Goal: Task Accomplishment & Management: Complete application form

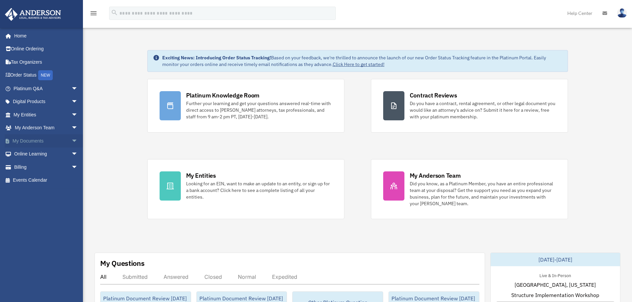
click at [71, 138] on span "arrow_drop_down" at bounding box center [77, 141] width 13 height 14
click at [53, 162] on link "Meeting Minutes" at bounding box center [48, 166] width 79 height 13
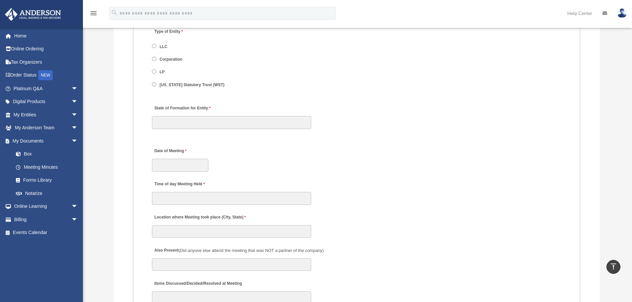
scroll to position [862, 0]
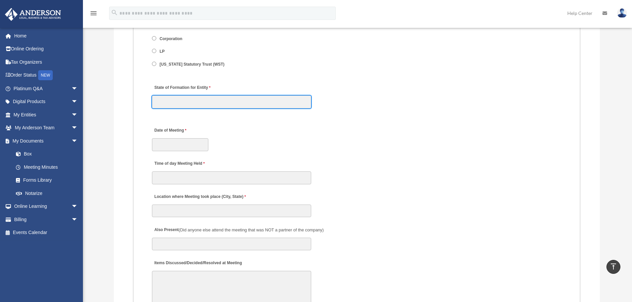
click at [173, 103] on input "State of Formation for Entity" at bounding box center [231, 101] width 159 height 13
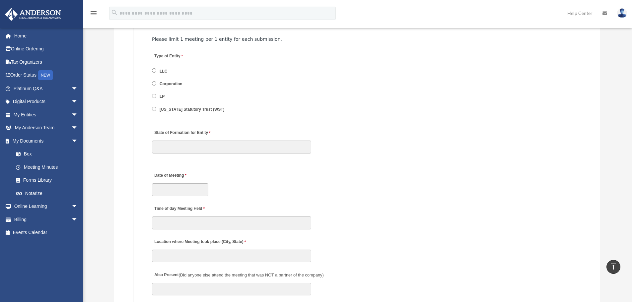
scroll to position [829, 0]
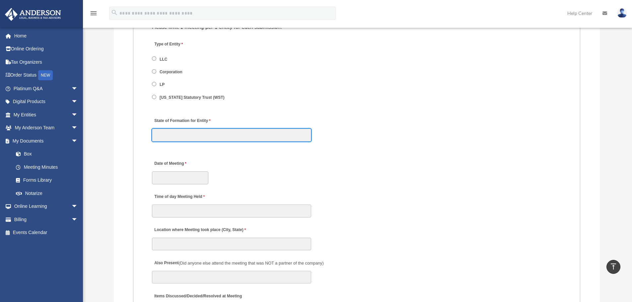
click at [254, 136] on input "State of Formation for Entity" at bounding box center [231, 135] width 159 height 13
click at [347, 134] on div "Name of LLC 80 characters left. Name of Corp 80 characters left. Name of LP 80 …" at bounding box center [356, 125] width 410 height 33
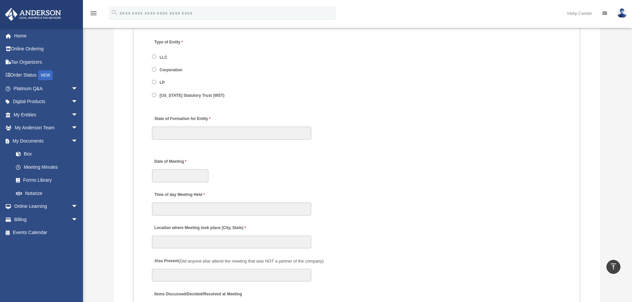
scroll to position [862, 0]
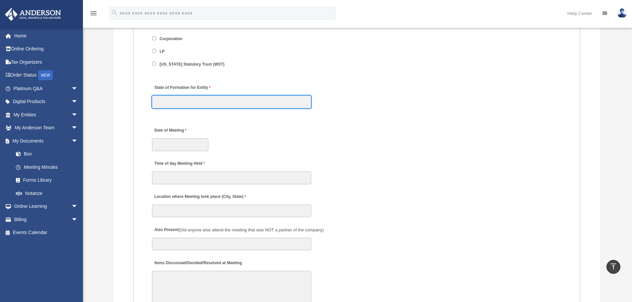
click at [187, 102] on input "State of Formation for Entity" at bounding box center [231, 101] width 159 height 13
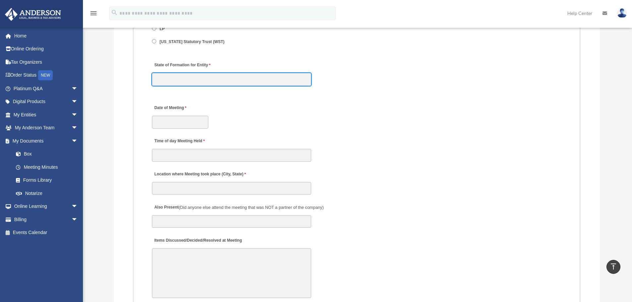
scroll to position [895, 0]
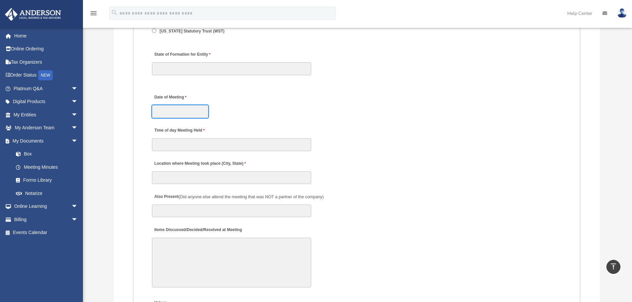
click at [183, 110] on input "Date of Meeting" at bounding box center [180, 111] width 56 height 13
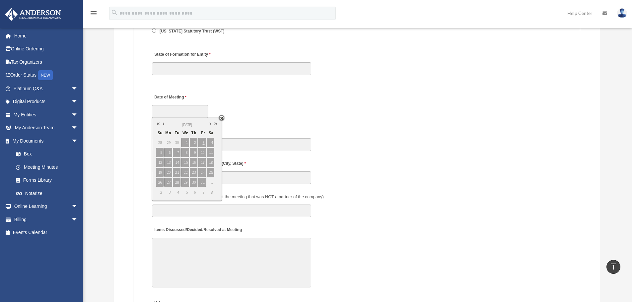
click at [364, 120] on fieldset "MEETING INFORMATION Please limit 1 meeting per 1 entity for each submission. Ty…" at bounding box center [356, 303] width 447 height 731
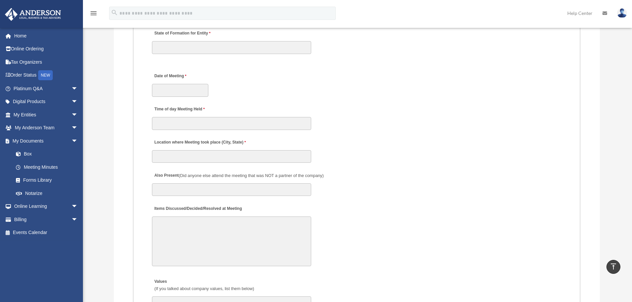
scroll to position [928, 0]
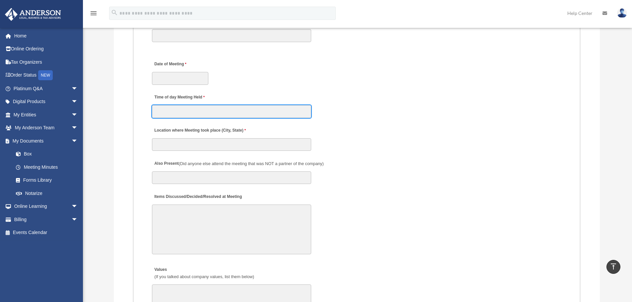
click at [166, 113] on input "Time of day Meeting Held" at bounding box center [231, 111] width 159 height 13
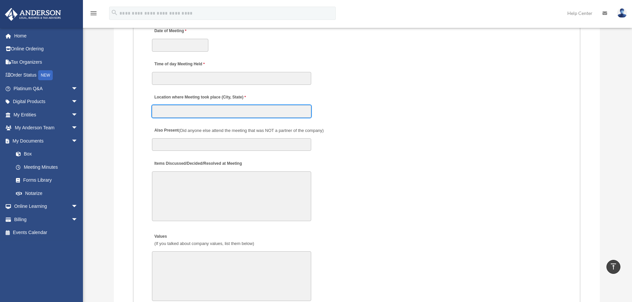
click at [251, 115] on input "Location where Meeting took place (City, State)" at bounding box center [231, 111] width 159 height 13
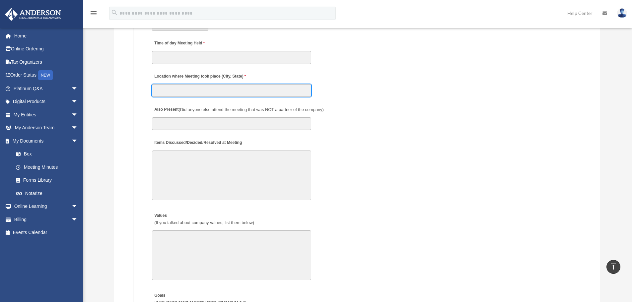
scroll to position [995, 0]
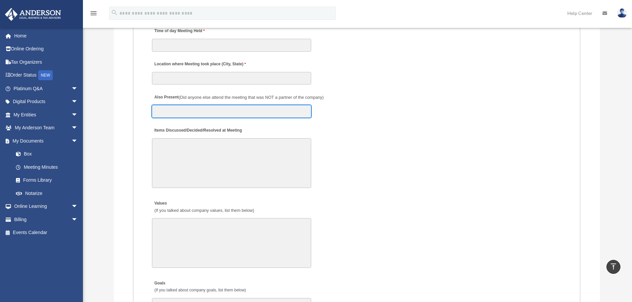
click at [280, 110] on input "Also Present (Did anyone else attend the meeting that was NOT a partner of the …" at bounding box center [231, 111] width 159 height 13
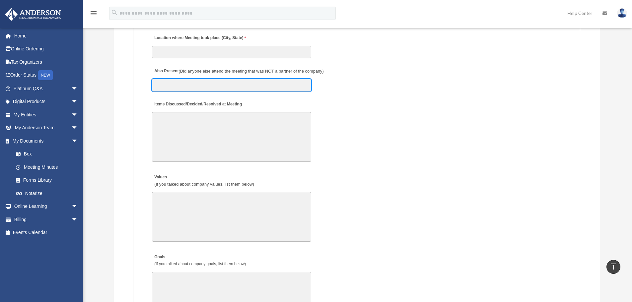
scroll to position [1061, 0]
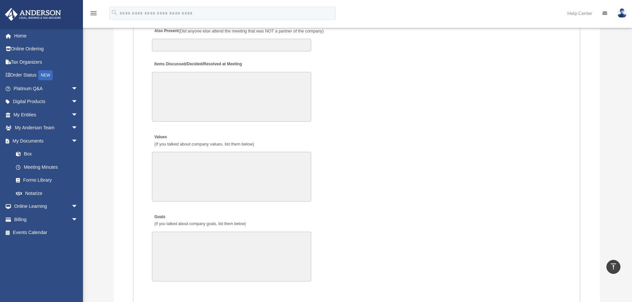
click at [229, 102] on textarea "Items Discussed/Decided/Resolved at Meeting" at bounding box center [231, 97] width 159 height 50
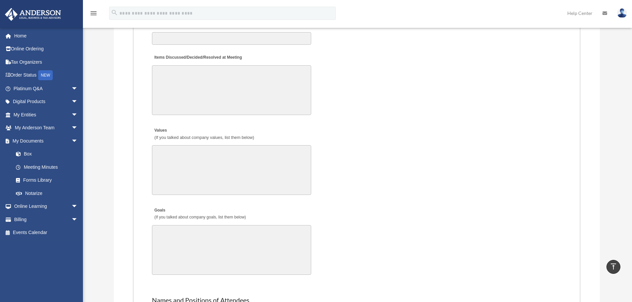
scroll to position [1028, 0]
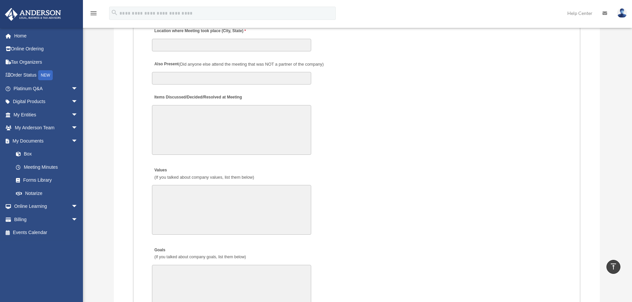
click at [216, 125] on textarea "Items Discussed/Decided/Resolved at Meeting" at bounding box center [231, 130] width 159 height 50
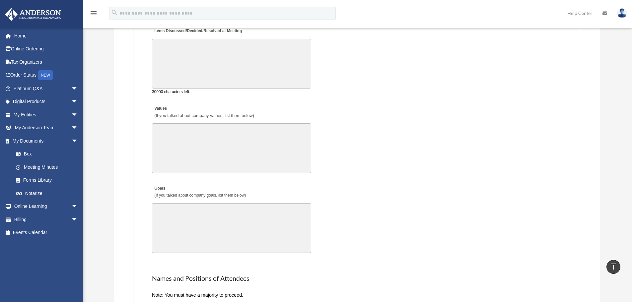
click at [273, 155] on textarea "Values (If you talked about company values, list them below)" at bounding box center [231, 148] width 159 height 50
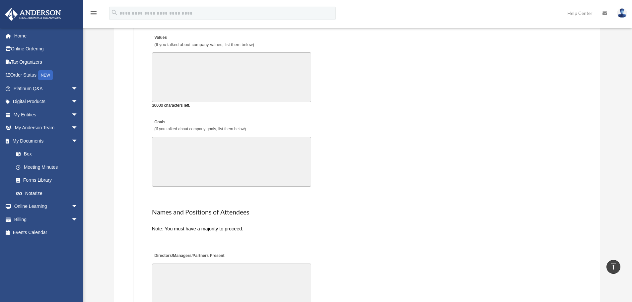
click at [279, 157] on textarea "Goals (If you talked about company goals, list them below)" at bounding box center [231, 162] width 159 height 50
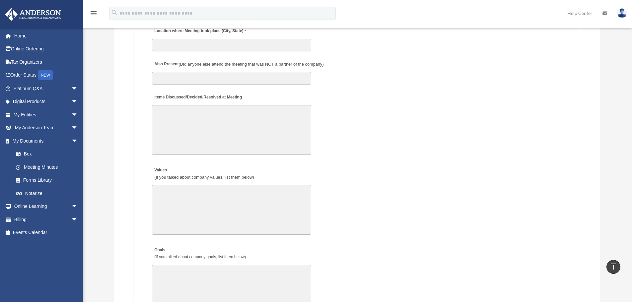
click at [259, 141] on textarea "Items Discussed/Decided/Resolved at Meeting" at bounding box center [231, 130] width 159 height 50
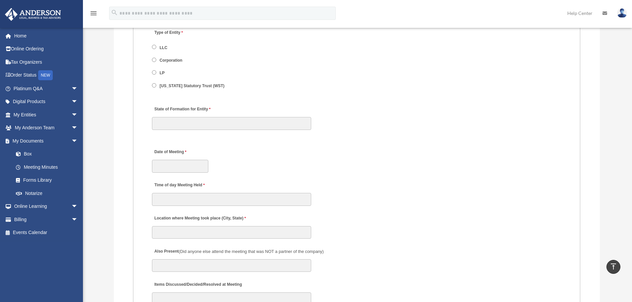
scroll to position [829, 0]
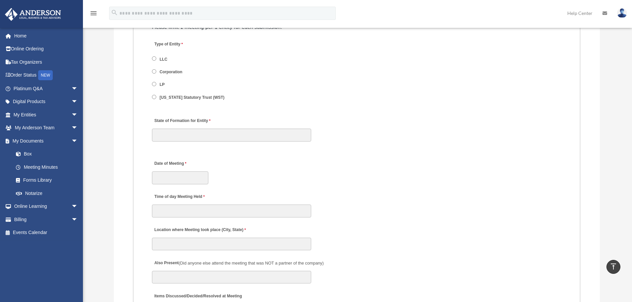
click at [156, 57] on span "LLC" at bounding box center [191, 58] width 79 height 11
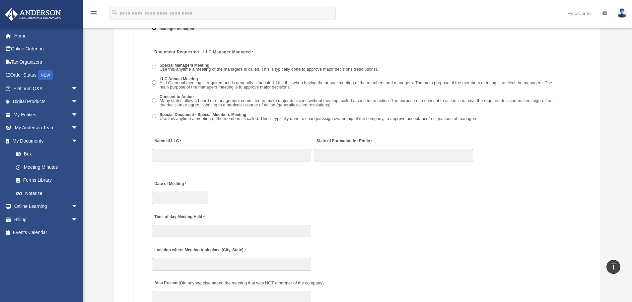
scroll to position [995, 0]
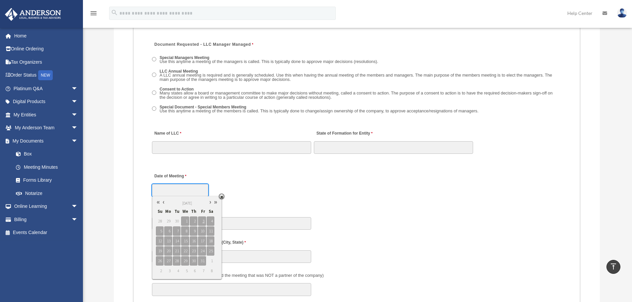
click at [190, 190] on input "Date of Meeting" at bounding box center [180, 190] width 56 height 13
type input "**********"
click at [177, 217] on span "2" at bounding box center [177, 221] width 8 height 9
click at [209, 202] on link at bounding box center [210, 202] width 5 height 7
click at [286, 181] on div "**********" at bounding box center [356, 182] width 410 height 29
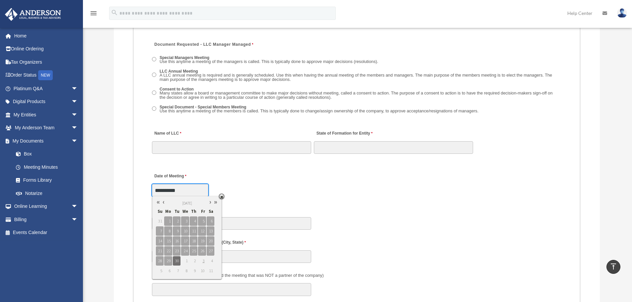
drag, startPoint x: 204, startPoint y: 190, endPoint x: 135, endPoint y: 191, distance: 69.0
click at [135, 191] on fieldset "MEETING INFORMATION Please limit 1 meeting per 1 entity for each submission. Ty…" at bounding box center [356, 292] width 447 height 909
drag, startPoint x: 270, startPoint y: 184, endPoint x: 290, endPoint y: 182, distance: 19.9
click at [274, 183] on div "Date of Meeting" at bounding box center [356, 182] width 410 height 29
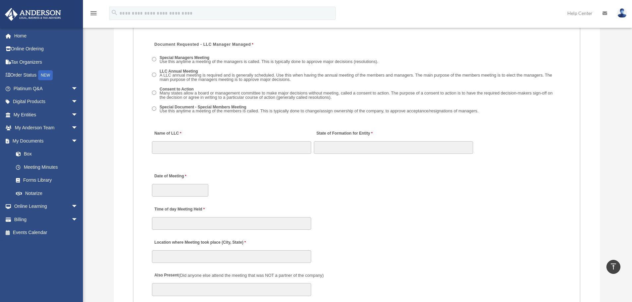
click at [497, 204] on div "Time of day Meeting Held" at bounding box center [356, 215] width 410 height 29
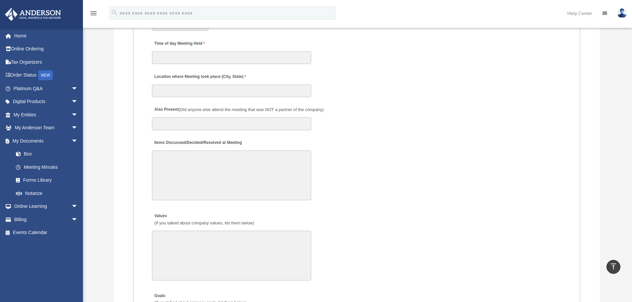
scroll to position [1227, 0]
